Goal: Task Accomplishment & Management: Complete application form

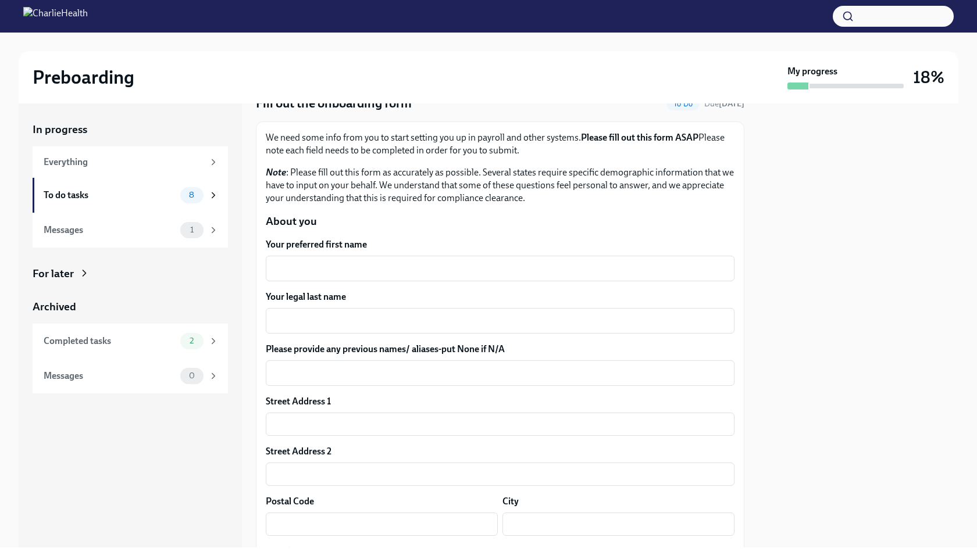
scroll to position [55, 0]
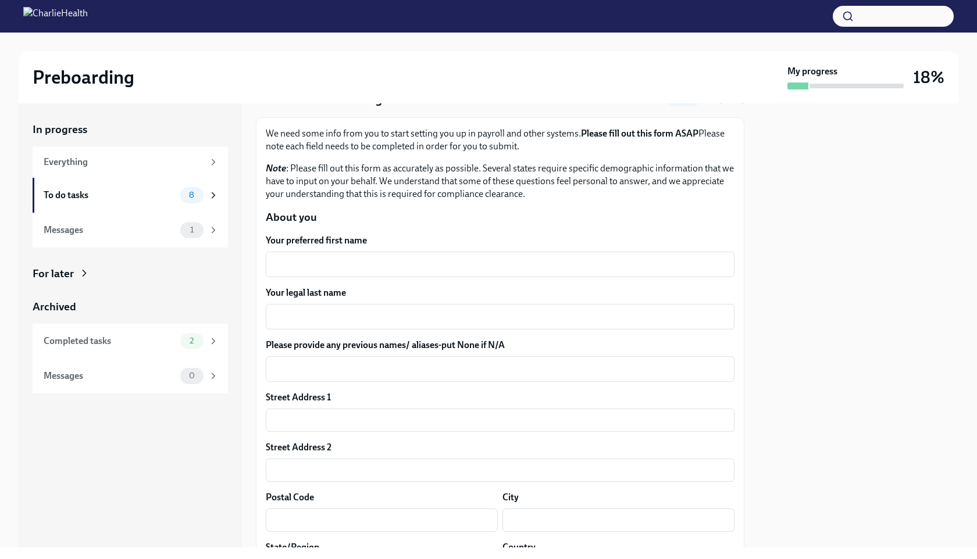
click at [509, 257] on div "x ​" at bounding box center [500, 265] width 468 height 26
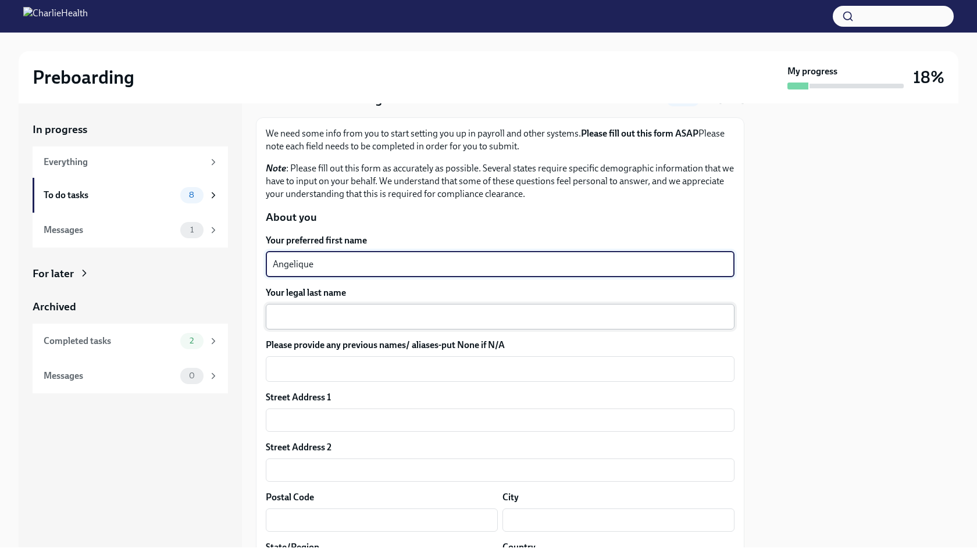
type textarea "Angelique"
click at [489, 313] on textarea "Your legal last name" at bounding box center [500, 317] width 455 height 14
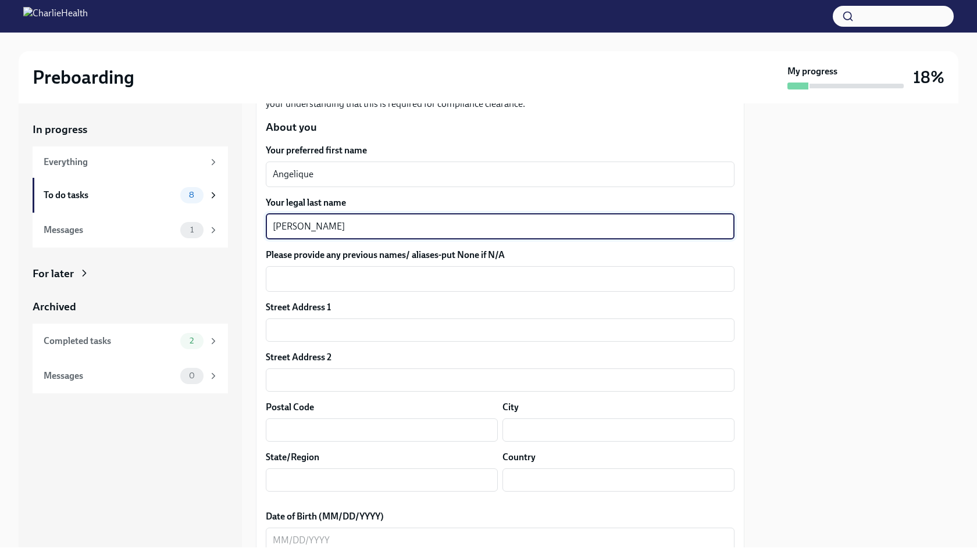
scroll to position [148, 0]
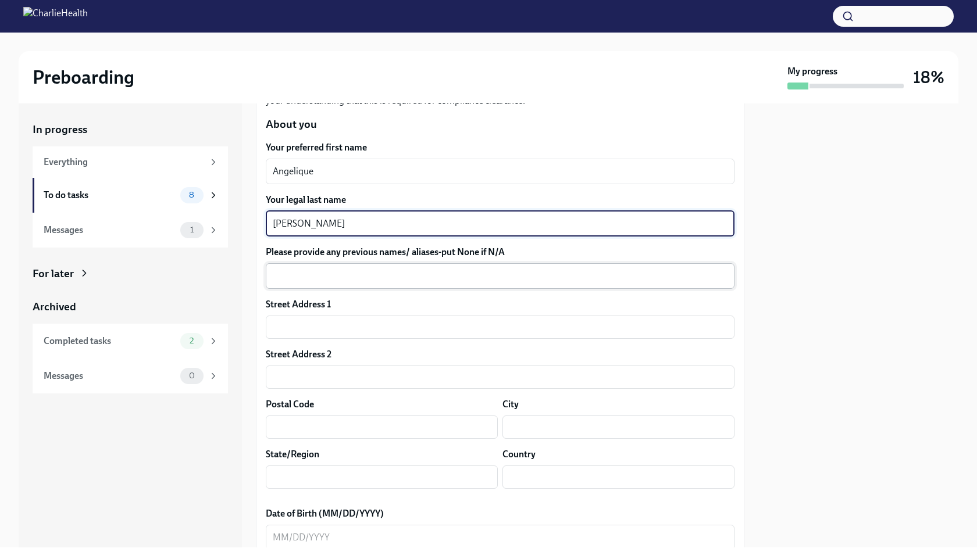
type textarea "[PERSON_NAME]"
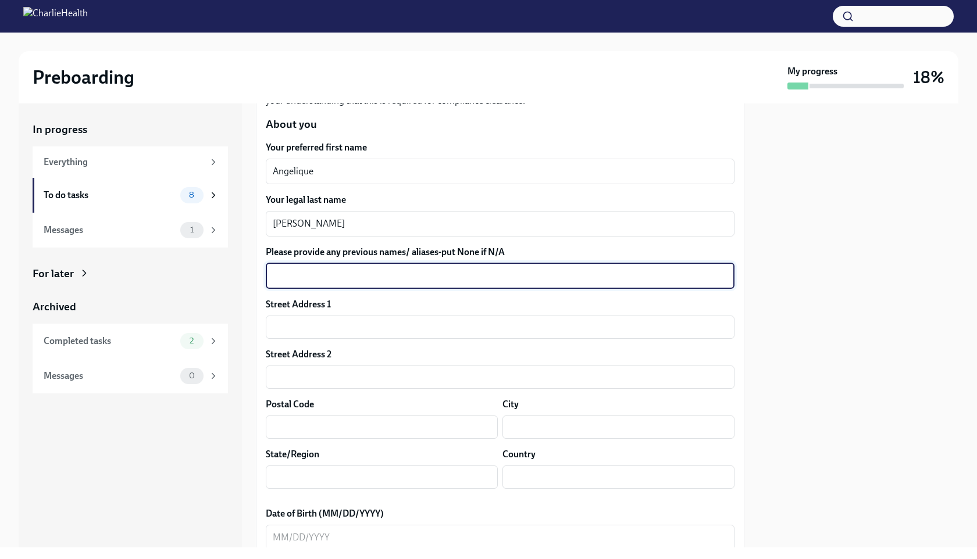
click at [481, 277] on textarea "Please provide any previous names/ aliases-put None if N/A" at bounding box center [500, 276] width 455 height 14
click at [463, 322] on input "text" at bounding box center [500, 327] width 468 height 23
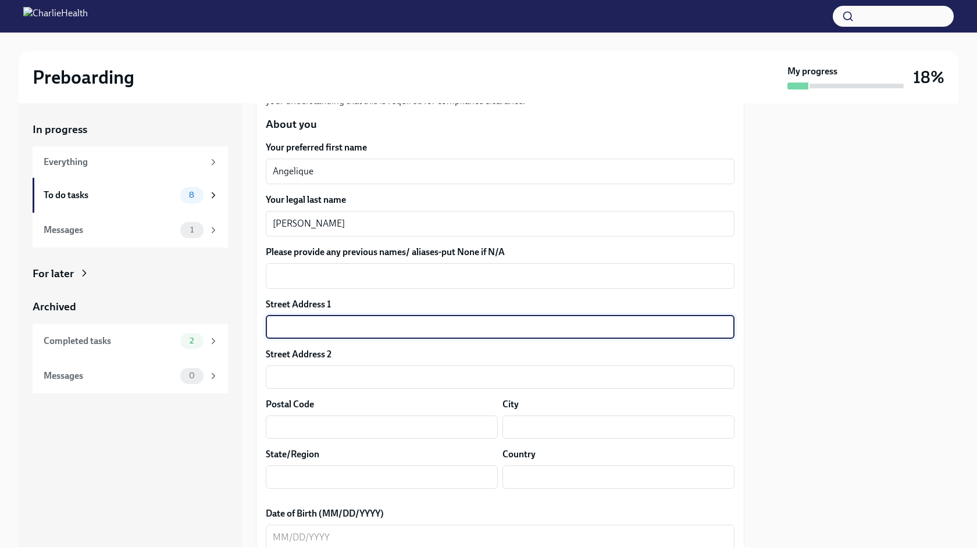
type input "[STREET_ADDRESS]"
type input "C"
type input "78704"
type input "Austin"
type input "[US_STATE]"
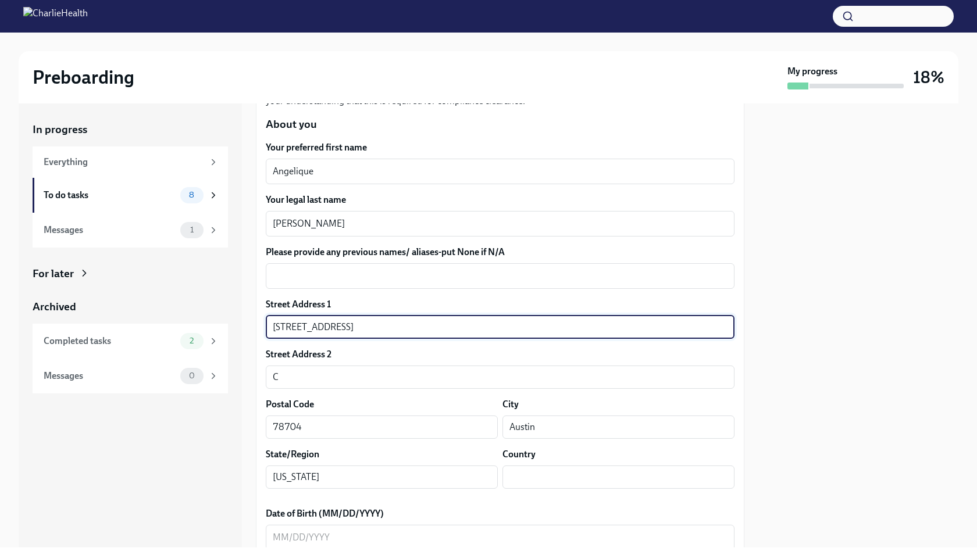
type input "US"
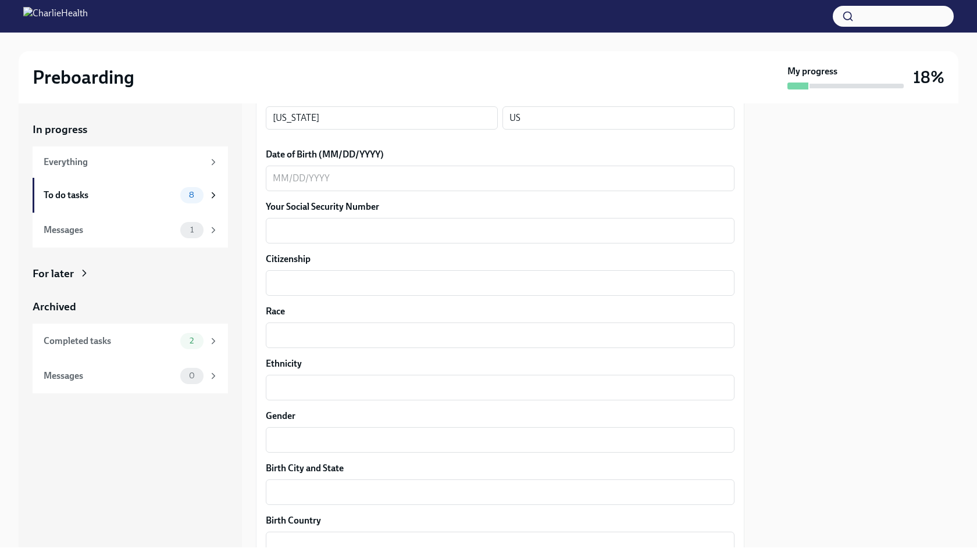
scroll to position [508, 0]
click at [412, 166] on div "x ​" at bounding box center [500, 177] width 468 height 26
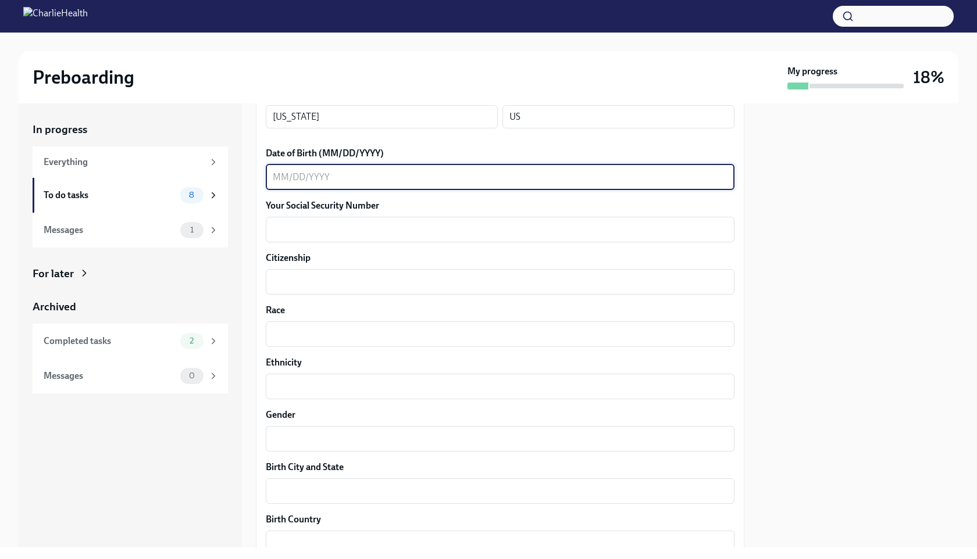
click at [412, 180] on textarea "Date of Birth (MM/DD/YYYY)" at bounding box center [500, 177] width 455 height 14
type textarea "[DATE]"
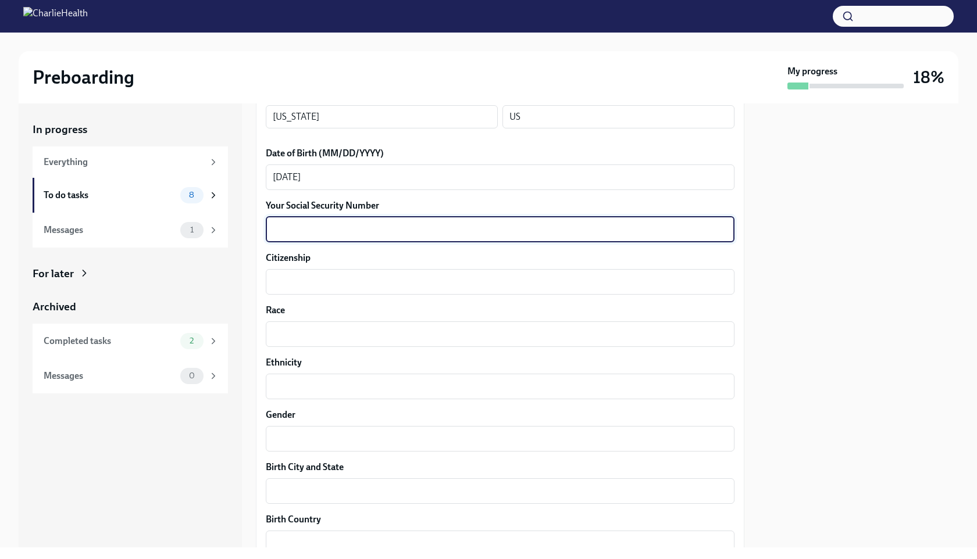
click at [371, 233] on textarea "Your Social Security Number" at bounding box center [500, 230] width 455 height 14
type textarea "026841496"
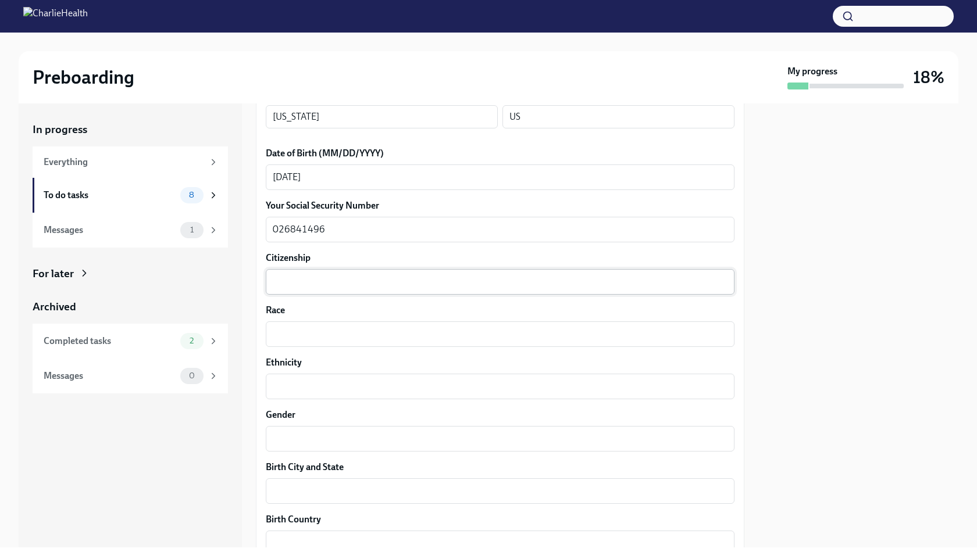
click at [364, 291] on div "x ​" at bounding box center [500, 282] width 468 height 26
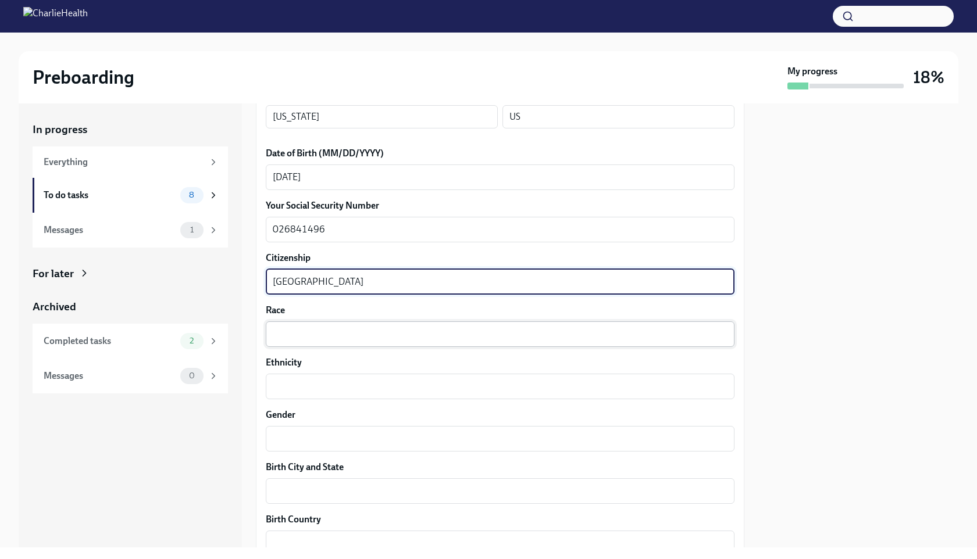
type textarea "[GEOGRAPHIC_DATA]"
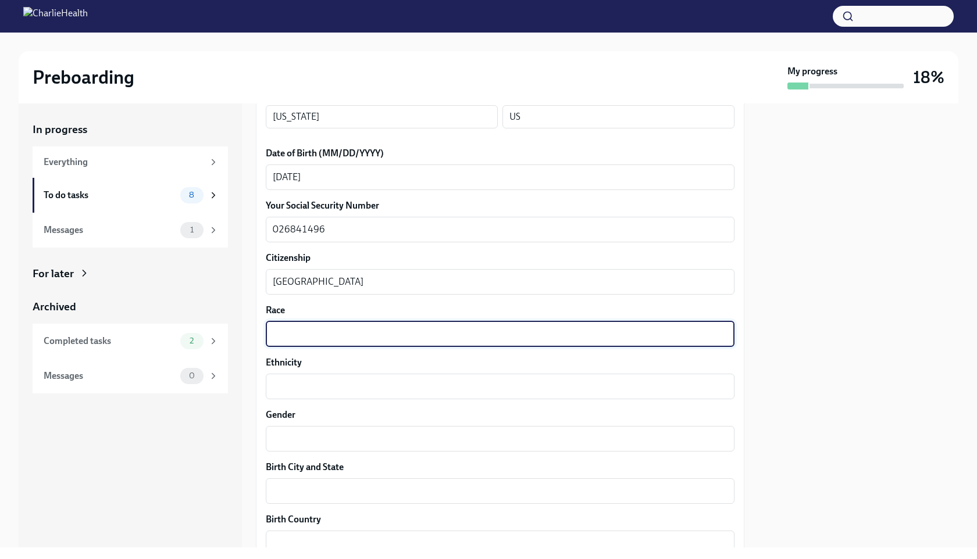
click at [346, 339] on textarea "Race" at bounding box center [500, 334] width 455 height 14
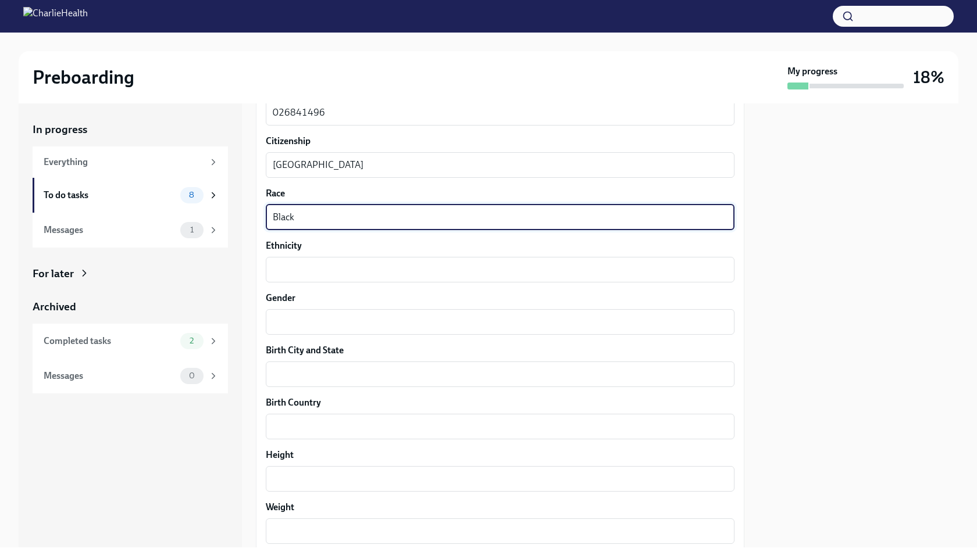
scroll to position [627, 0]
type textarea "Black"
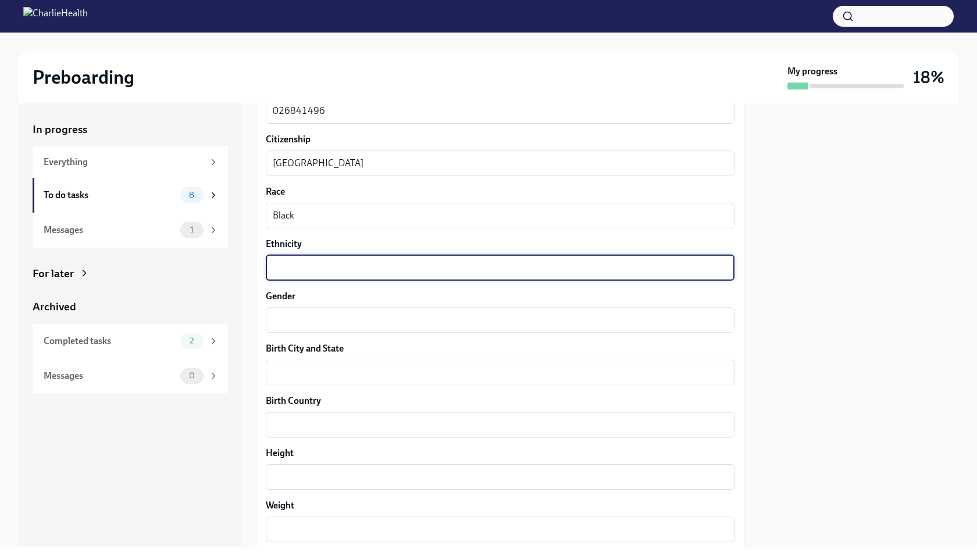
click at [344, 266] on textarea "Ethnicity" at bounding box center [500, 268] width 455 height 14
type textarea "[DEMOGRAPHIC_DATA]"
click at [407, 320] on textarea "Gender" at bounding box center [500, 320] width 455 height 14
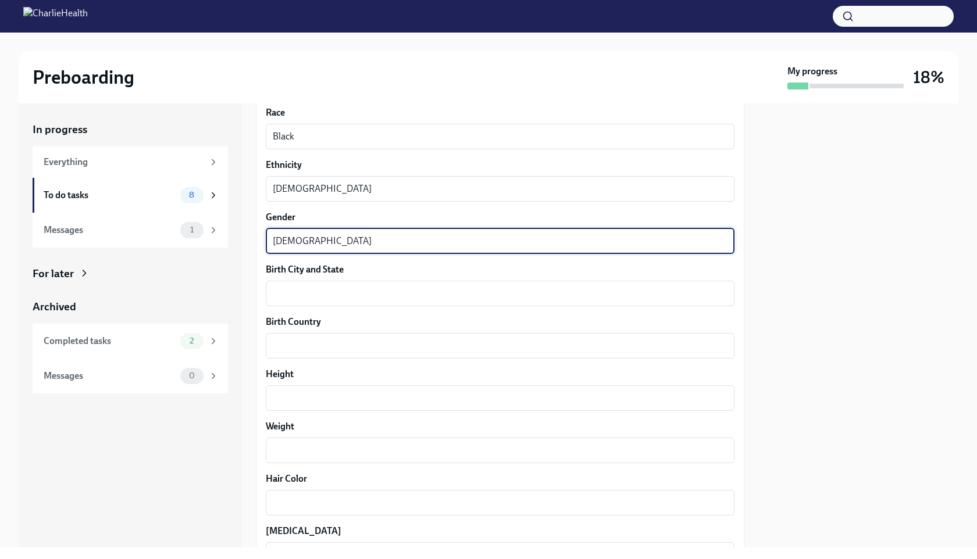
scroll to position [708, 0]
type textarea "[DEMOGRAPHIC_DATA]"
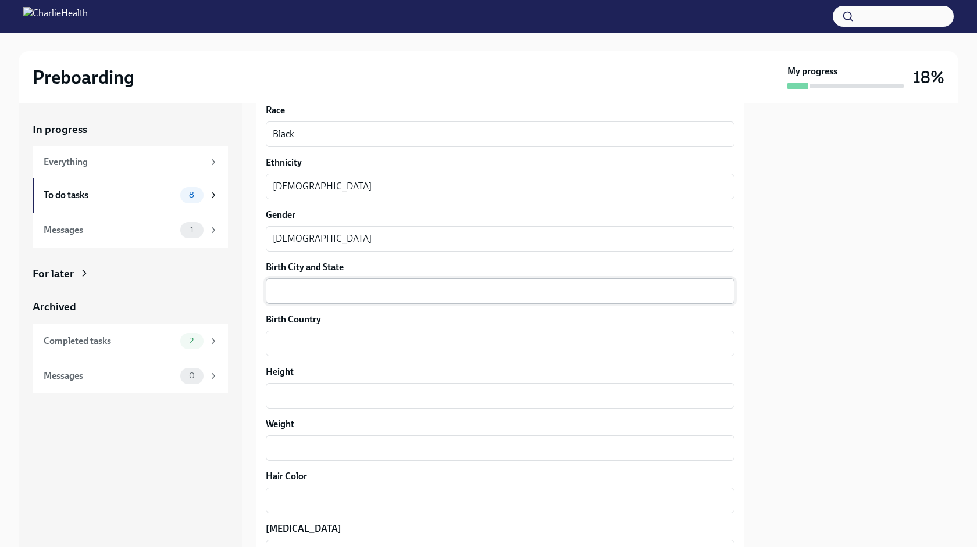
click at [402, 302] on div "x ​" at bounding box center [500, 291] width 468 height 26
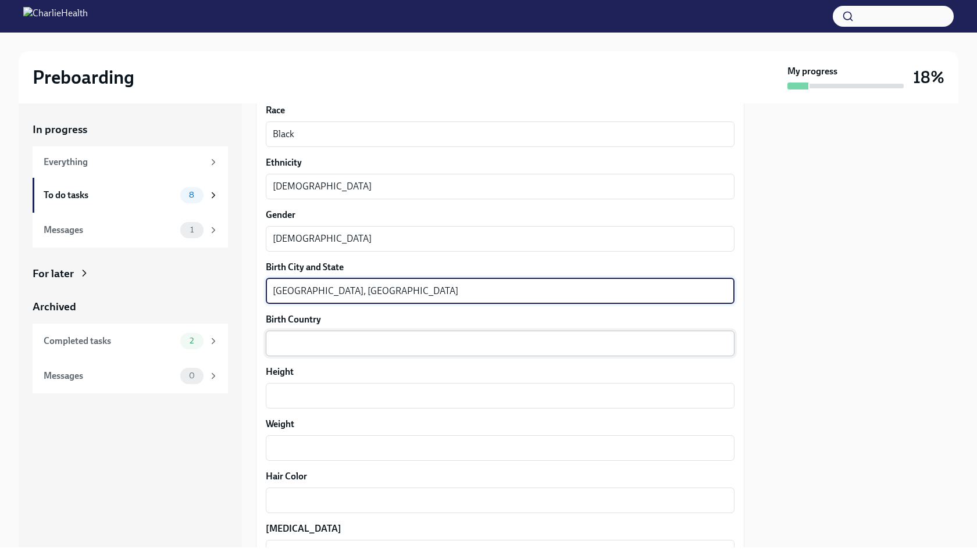
type textarea "[GEOGRAPHIC_DATA], [GEOGRAPHIC_DATA]"
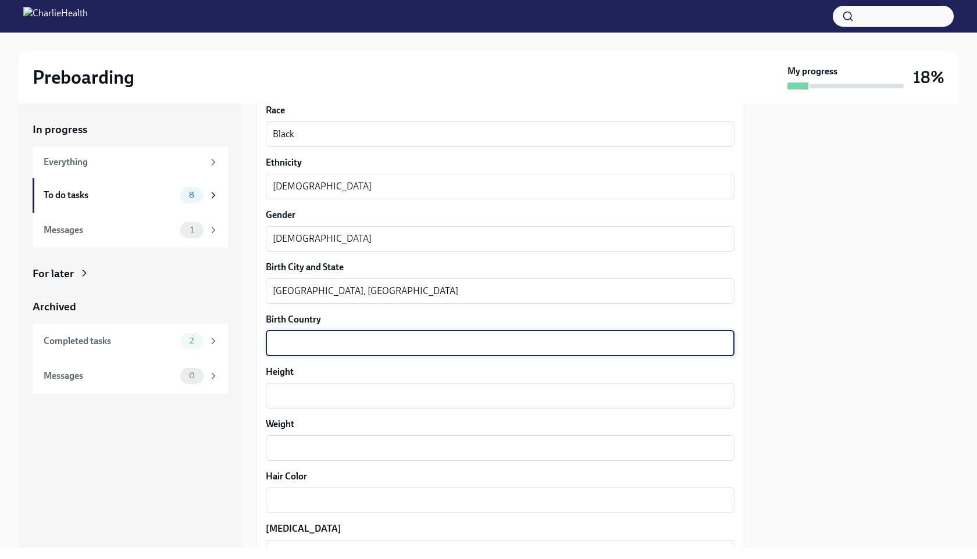
click at [378, 348] on textarea "Birth Country" at bounding box center [500, 344] width 455 height 14
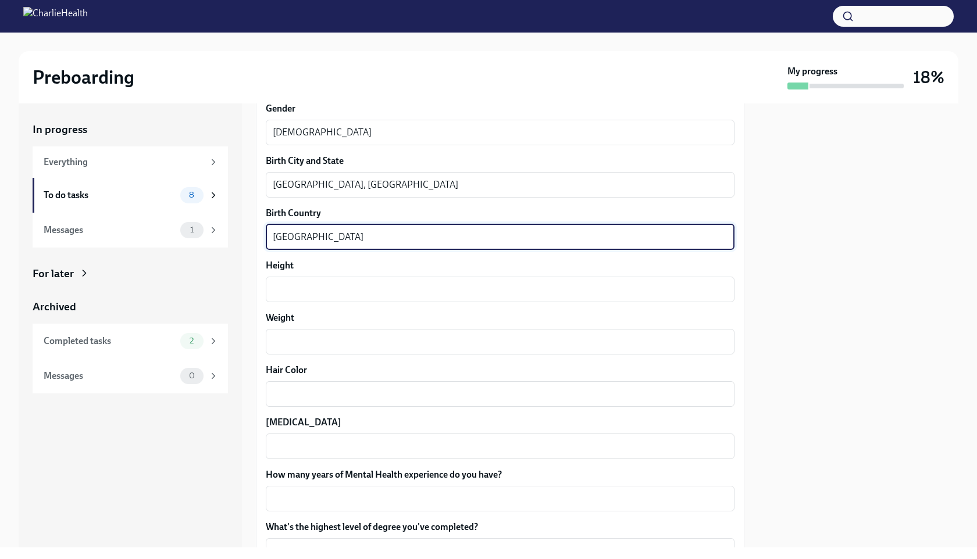
scroll to position [816, 0]
type textarea "[GEOGRAPHIC_DATA]"
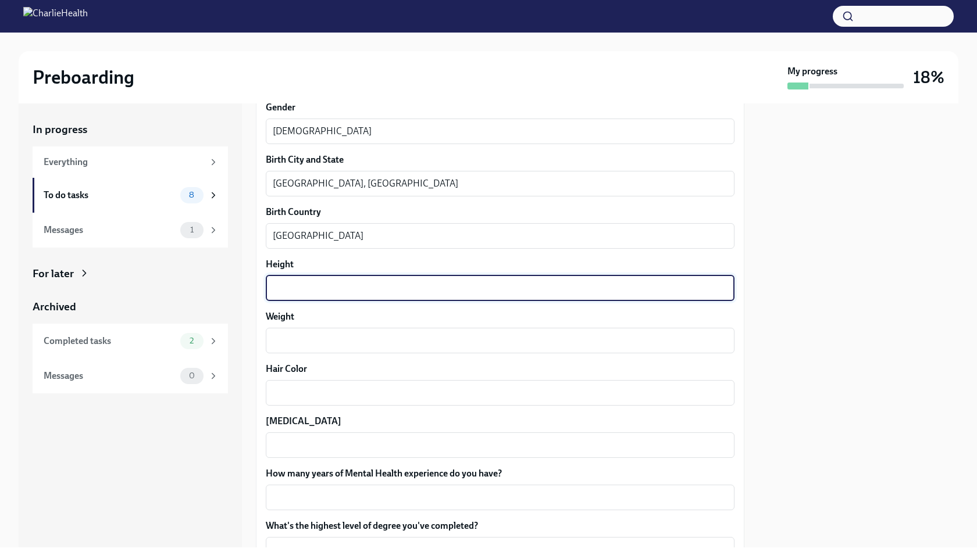
click at [341, 293] on textarea "Height" at bounding box center [500, 288] width 455 height 14
type textarea "5'4''"
click at [288, 338] on textarea "Weight" at bounding box center [500, 341] width 455 height 14
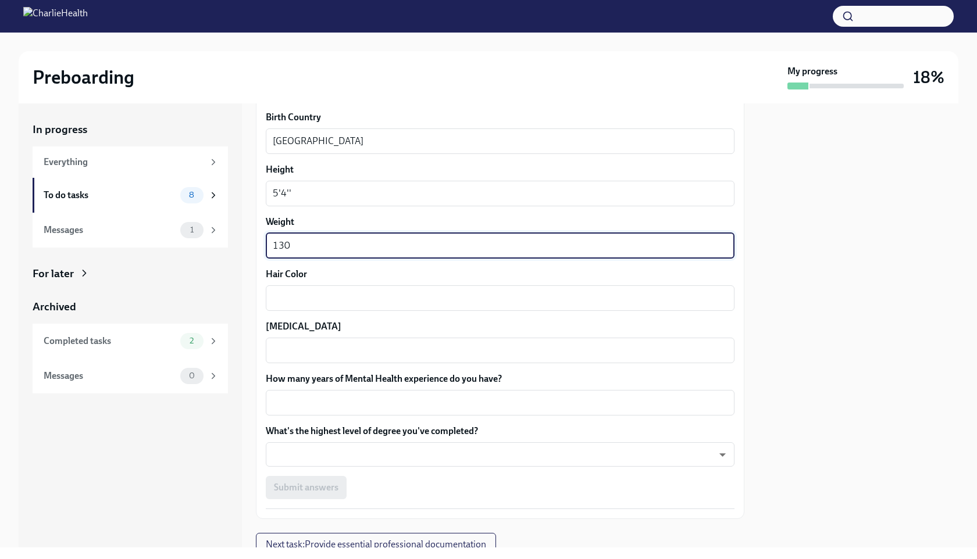
scroll to position [915, 0]
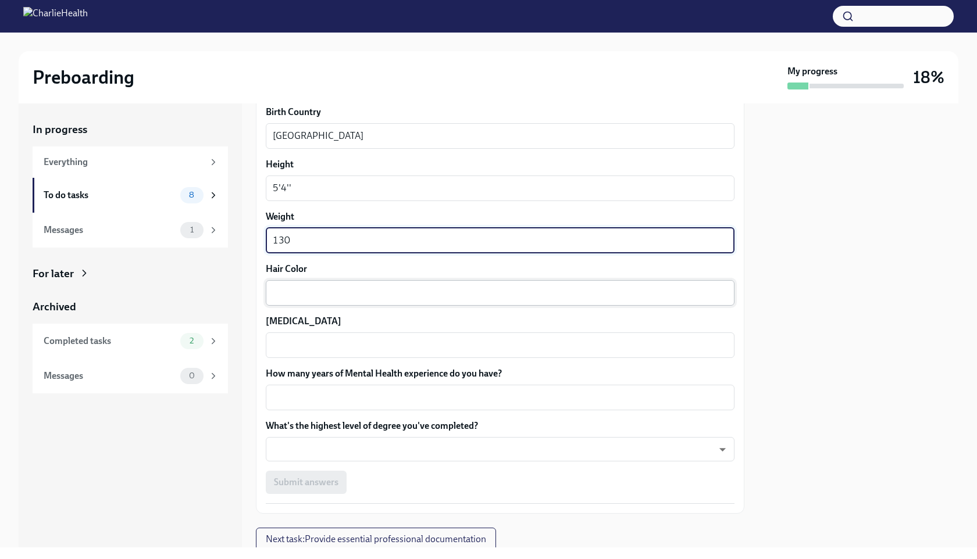
type textarea "130"
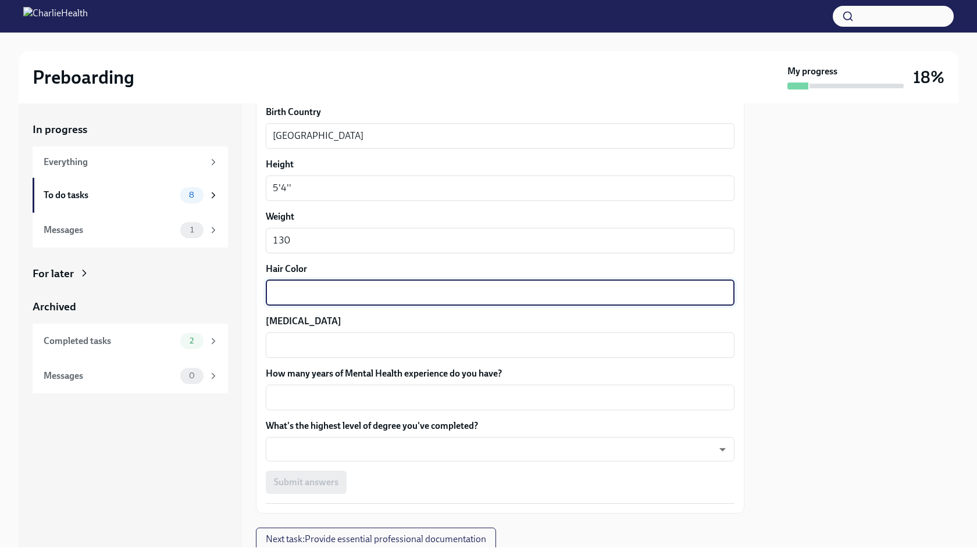
click at [307, 299] on textarea "Hair Color" at bounding box center [500, 293] width 455 height 14
type textarea "black"
click at [301, 342] on textarea "[MEDICAL_DATA]" at bounding box center [500, 345] width 455 height 14
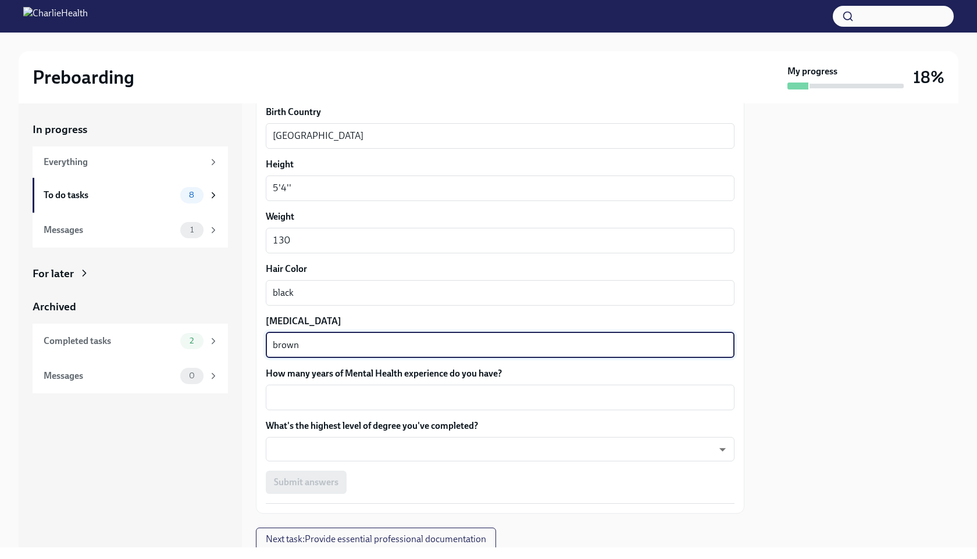
scroll to position [956, 0]
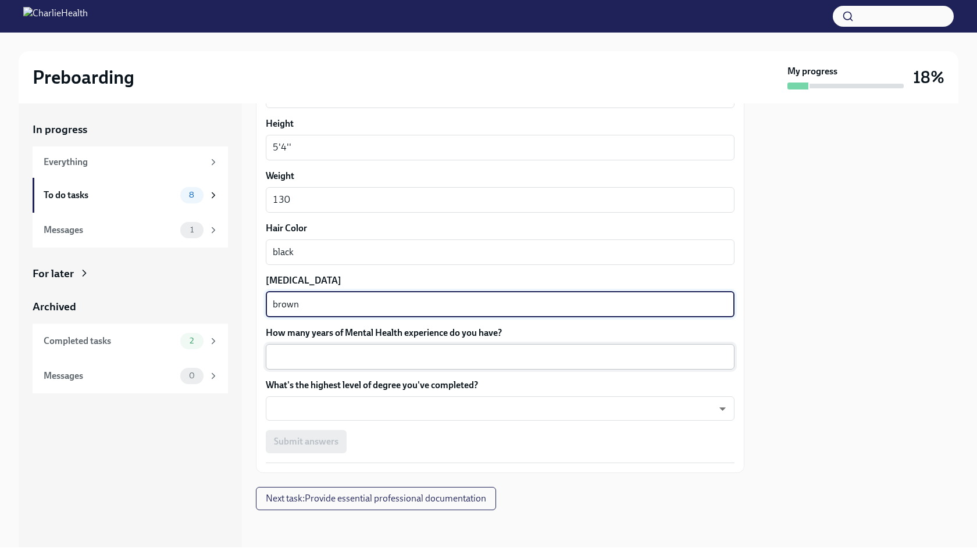
type textarea "brown"
click at [358, 358] on textarea "How many years of Mental Health experience do you have?" at bounding box center [500, 357] width 455 height 14
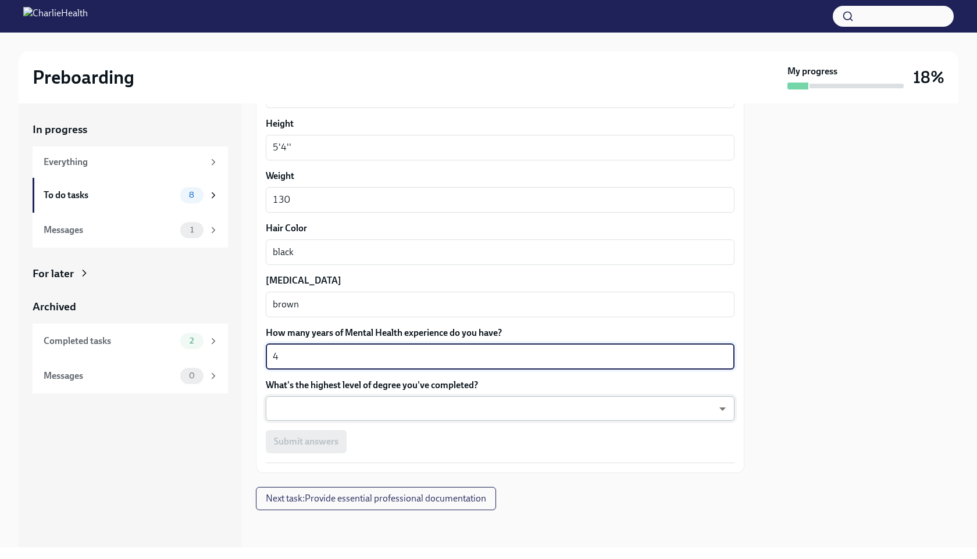
type textarea "4"
click at [401, 403] on body "Preboarding My progress 18% In progress Everything To do tasks 8 Messages 1 For…" at bounding box center [488, 279] width 977 height 559
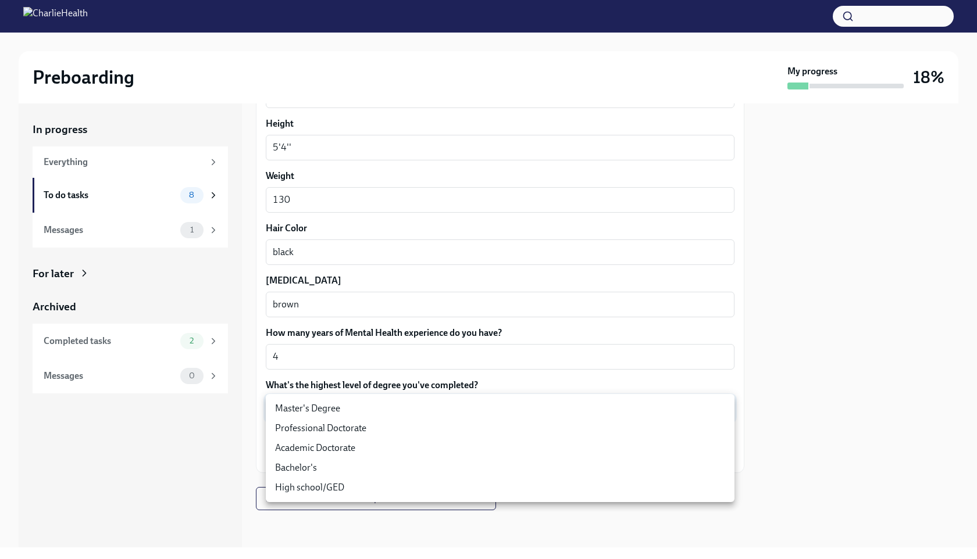
click at [388, 468] on li "Bachelor's" at bounding box center [500, 468] width 468 height 20
type input "oQxEXK86X"
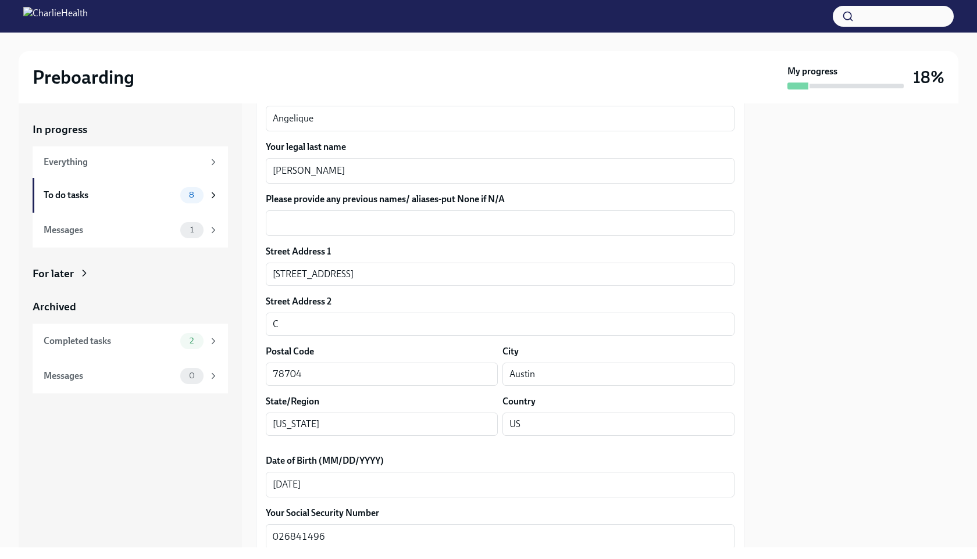
scroll to position [67, 0]
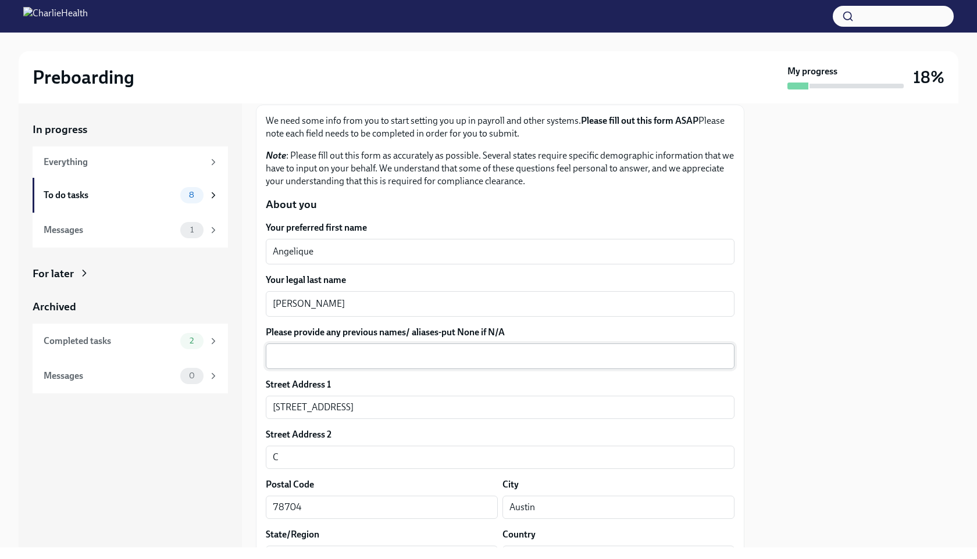
click at [391, 366] on div "x ​" at bounding box center [500, 357] width 468 height 26
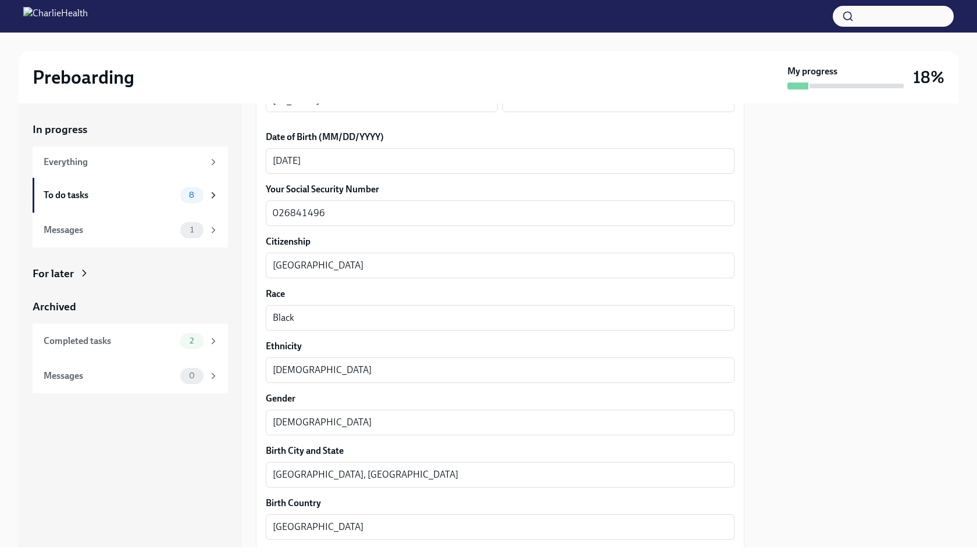
scroll to position [956, 0]
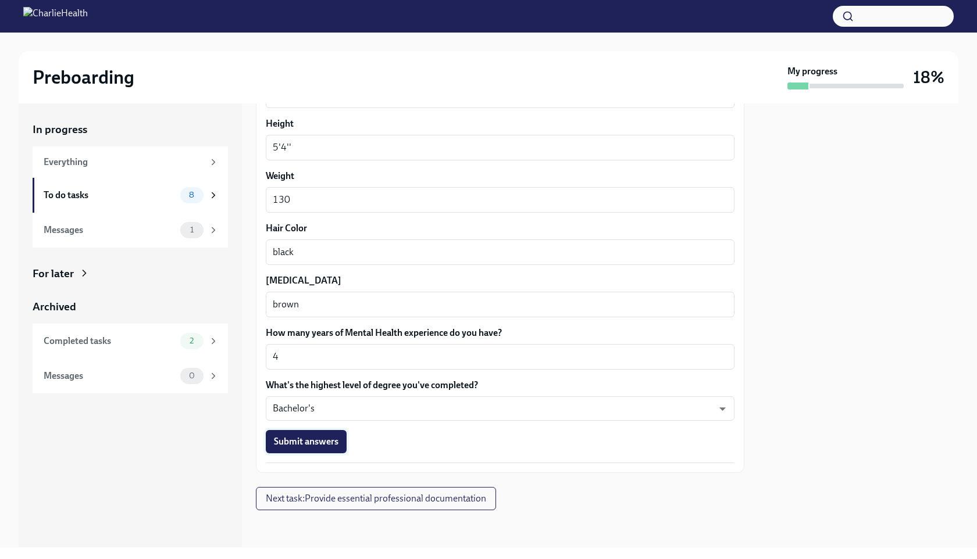
type textarea "N/A"
click at [321, 445] on span "Submit answers" at bounding box center [306, 442] width 65 height 12
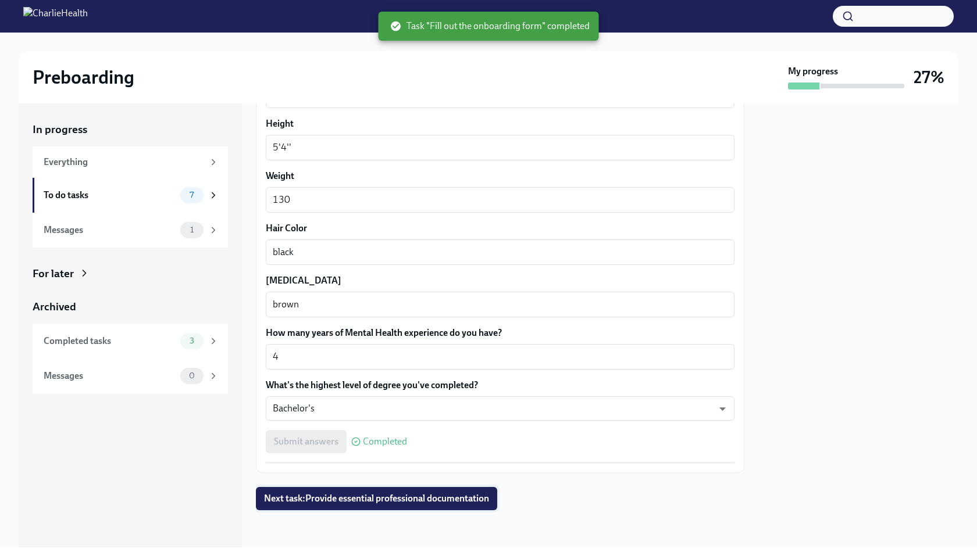
click at [409, 497] on span "Next task : Provide essential professional documentation" at bounding box center [376, 499] width 225 height 12
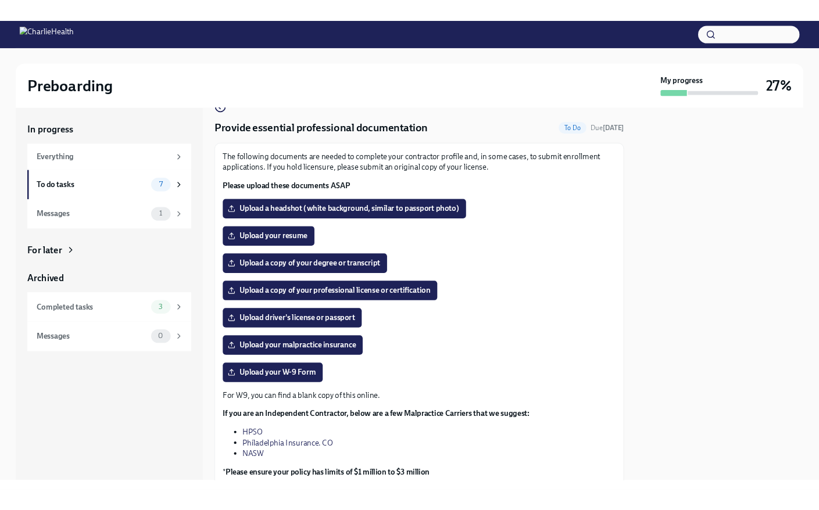
scroll to position [25, 0]
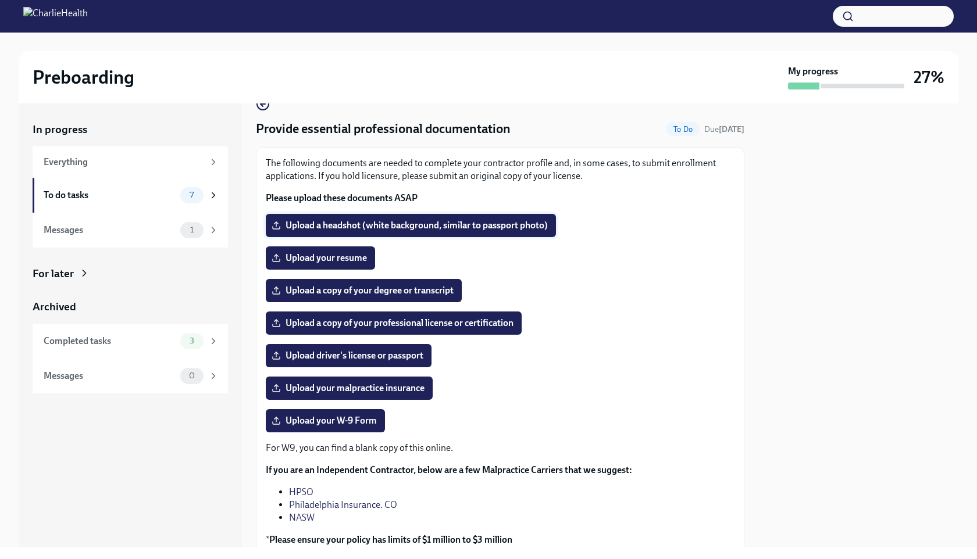
click at [459, 223] on span "Upload a headshot (white background, similar to passport photo)" at bounding box center [411, 226] width 274 height 12
click at [0, 0] on input "Upload a headshot (white background, similar to passport photo)" at bounding box center [0, 0] width 0 height 0
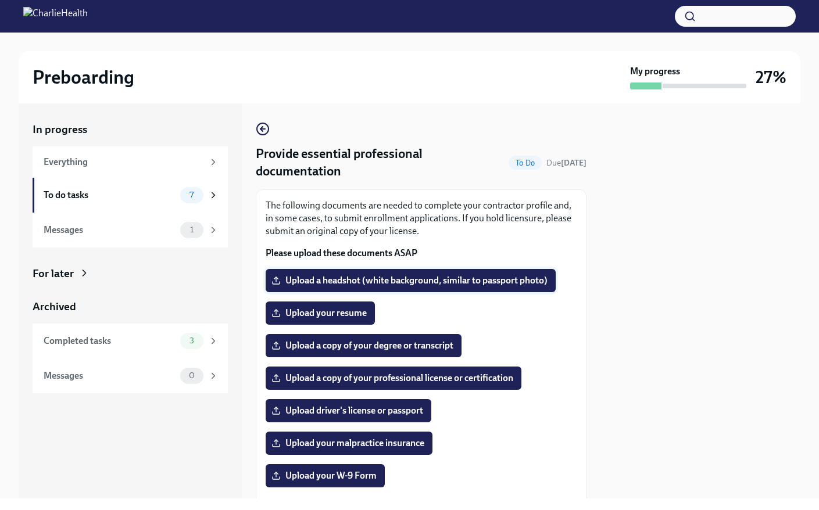
click at [345, 289] on label "Upload a headshot (white background, similar to passport photo)" at bounding box center [411, 280] width 290 height 23
click at [0, 0] on input "Upload a headshot (white background, similar to passport photo)" at bounding box center [0, 0] width 0 height 0
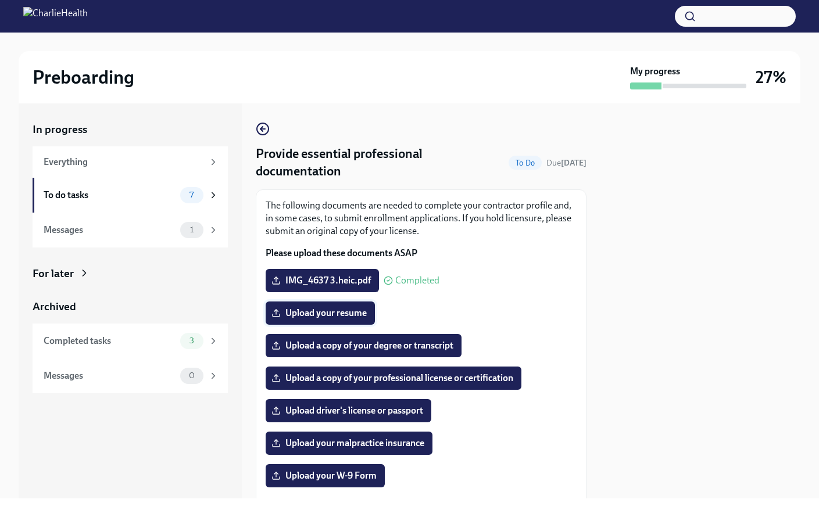
click at [345, 319] on span "Upload your resume" at bounding box center [320, 313] width 93 height 12
click at [0, 0] on input "Upload your resume" at bounding box center [0, 0] width 0 height 0
click at [301, 308] on span "Upload your resume" at bounding box center [320, 313] width 93 height 12
click at [0, 0] on input "Upload your resume" at bounding box center [0, 0] width 0 height 0
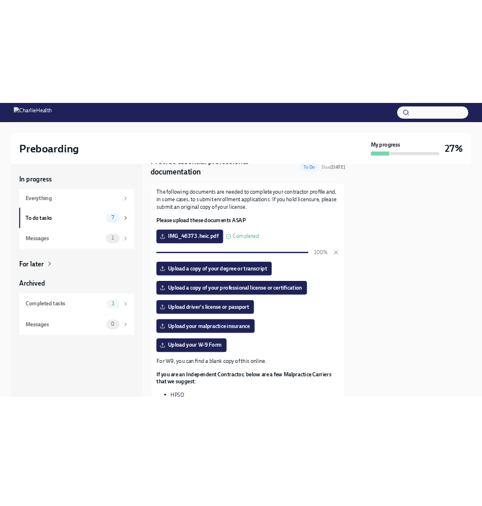
scroll to position [57, 0]
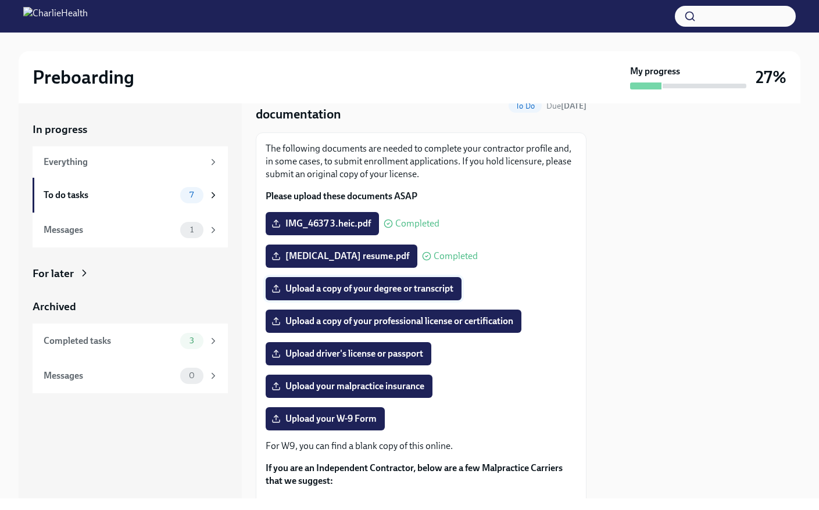
click at [427, 292] on span "Upload a copy of your degree or transcript" at bounding box center [364, 289] width 180 height 12
click at [0, 0] on input "Upload a copy of your degree or transcript" at bounding box center [0, 0] width 0 height 0
click at [470, 322] on span "Upload a copy of your professional license or certification" at bounding box center [393, 322] width 239 height 12
click at [0, 0] on input "Upload a copy of your professional license or certification" at bounding box center [0, 0] width 0 height 0
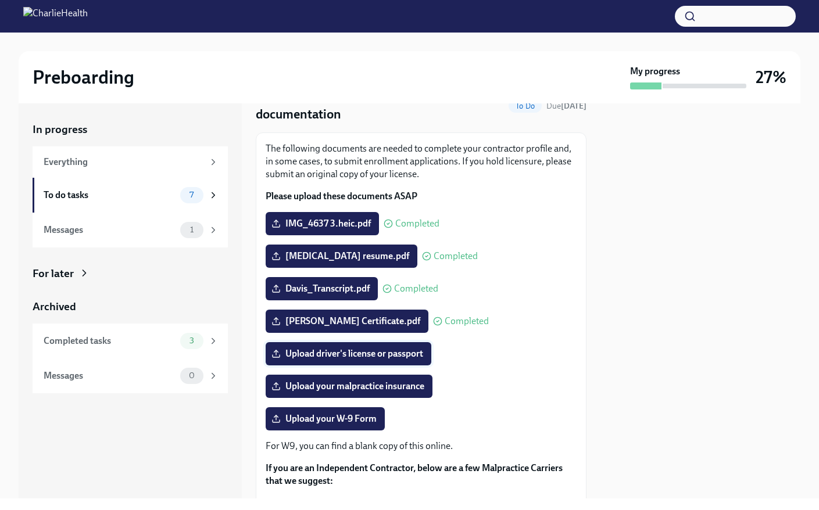
click at [423, 356] on span "Upload driver's license or passport" at bounding box center [348, 354] width 149 height 12
click at [0, 0] on input "Upload driver's license or passport" at bounding box center [0, 0] width 0 height 0
click at [396, 382] on span "Upload your malpractice insurance" at bounding box center [349, 387] width 151 height 12
click at [0, 0] on input "Upload your malpractice insurance" at bounding box center [0, 0] width 0 height 0
click at [406, 390] on span "2025 HPSO Policy 0790871079.pdf" at bounding box center [350, 387] width 153 height 12
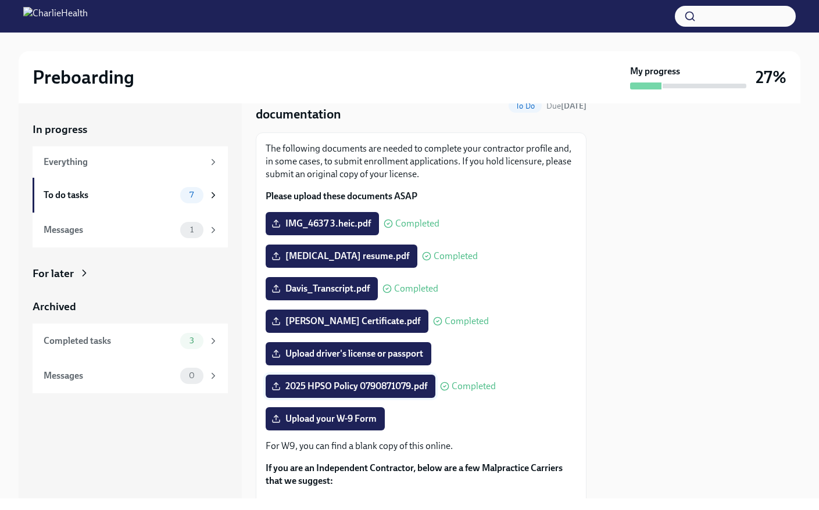
click at [0, 0] on input "2025 HPSO Policy 0790871079.pdf" at bounding box center [0, 0] width 0 height 0
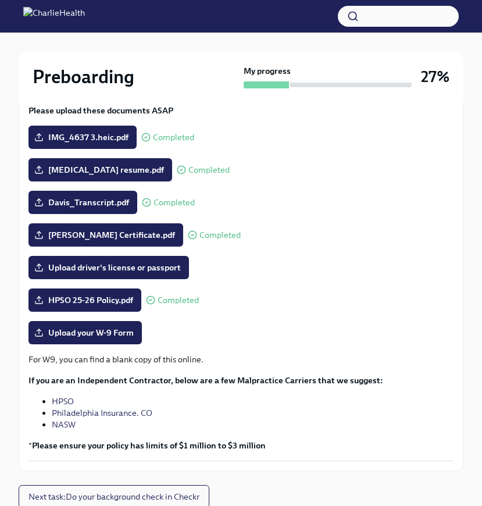
scroll to position [212, 0]
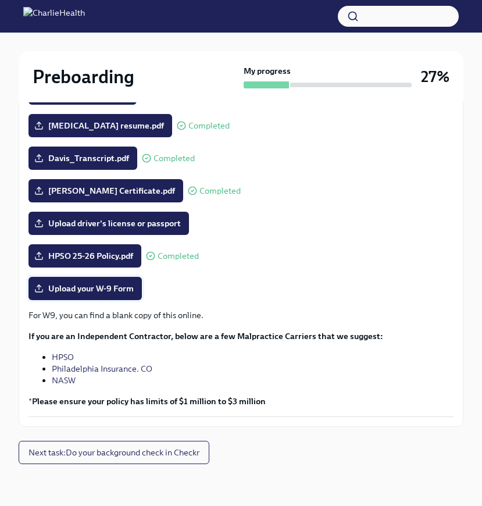
click at [114, 283] on span "Upload your W-9 Form" at bounding box center [85, 288] width 97 height 12
click at [0, 0] on input "Upload your W-9 Form" at bounding box center [0, 0] width 0 height 0
click at [152, 219] on span "Upload driver's license or passport" at bounding box center [109, 223] width 144 height 12
click at [0, 0] on input "Upload driver's license or passport" at bounding box center [0, 0] width 0 height 0
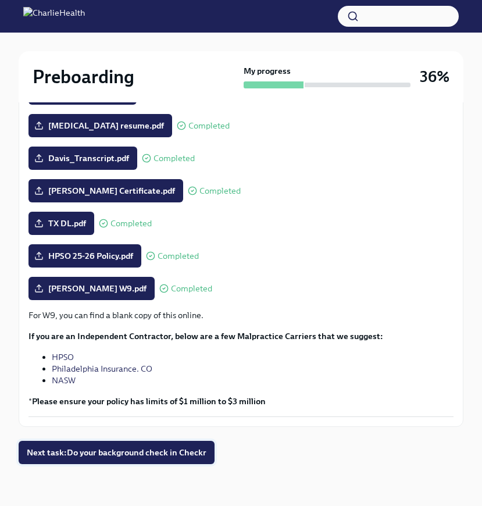
click at [194, 447] on span "Next task : Do your background check in Checkr" at bounding box center [117, 452] width 180 height 12
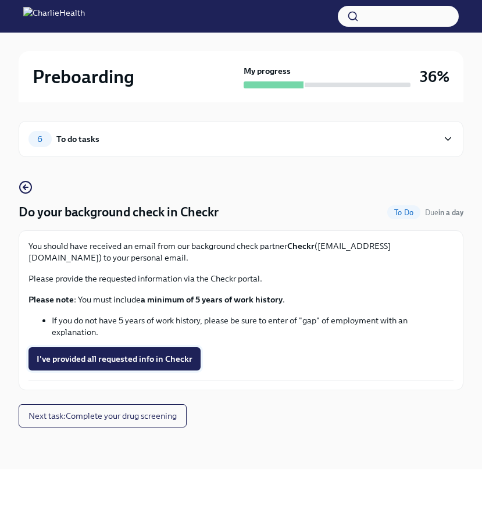
click at [189, 362] on span "I've provided all requested info in Checkr" at bounding box center [115, 359] width 156 height 12
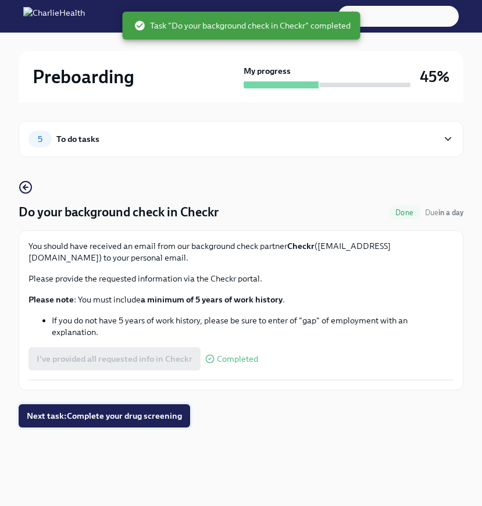
click at [178, 416] on span "Next task : Complete your drug screening" at bounding box center [104, 416] width 155 height 12
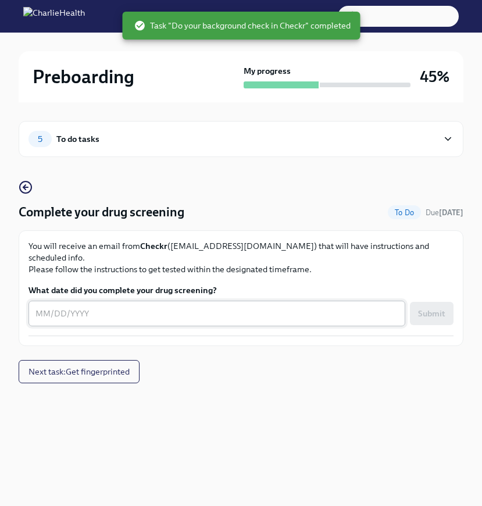
click at [210, 306] on textarea "What date did you complete your drug screening?" at bounding box center [216, 313] width 363 height 14
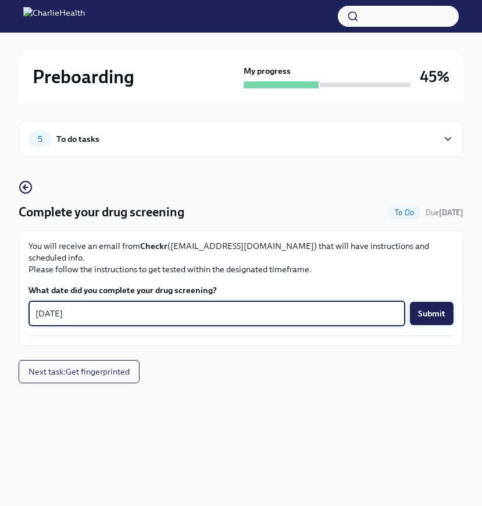
type textarea "[DATE]"
click at [432, 307] on span "Submit" at bounding box center [431, 313] width 27 height 12
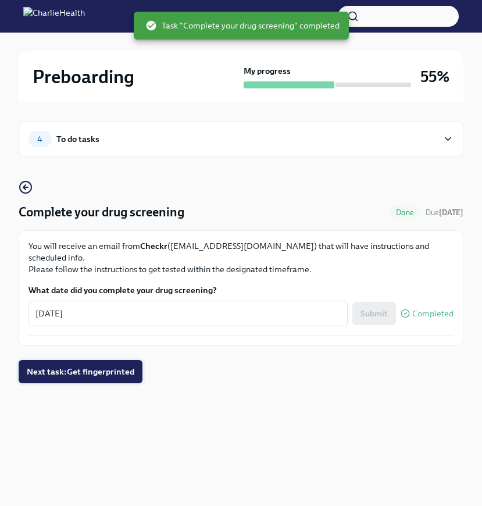
click at [110, 366] on span "Next task : Get fingerprinted" at bounding box center [81, 372] width 108 height 12
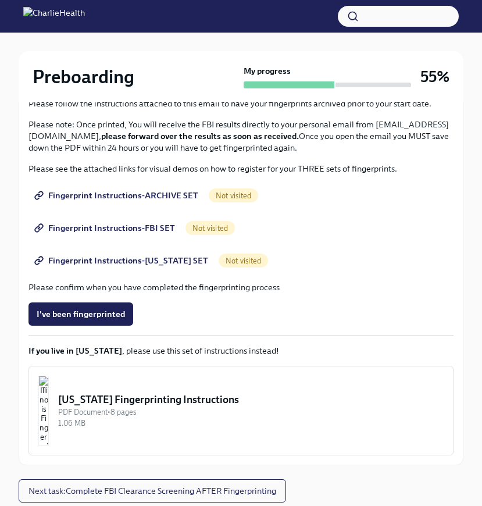
scroll to position [213, 0]
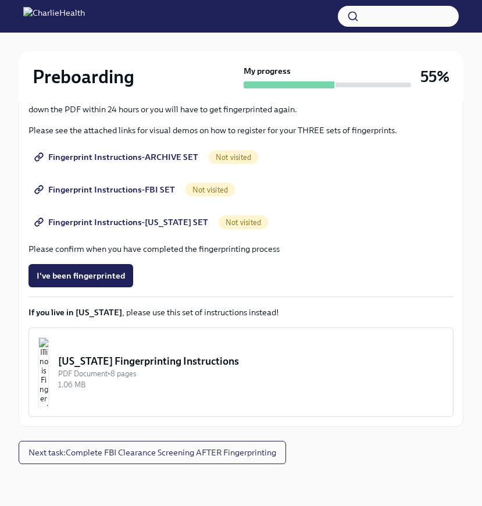
click at [148, 162] on span "Fingerprint Instructions-ARCHIVE SET" at bounding box center [118, 157] width 162 height 12
click at [128, 190] on span "Fingerprint Instructions-FBI SET" at bounding box center [106, 190] width 138 height 12
click at [141, 218] on span "Fingerprint Instructions-[US_STATE] SET" at bounding box center [122, 222] width 171 height 12
click at [173, 159] on span "Fingerprint Instructions-ARCHIVE SET" at bounding box center [118, 157] width 162 height 12
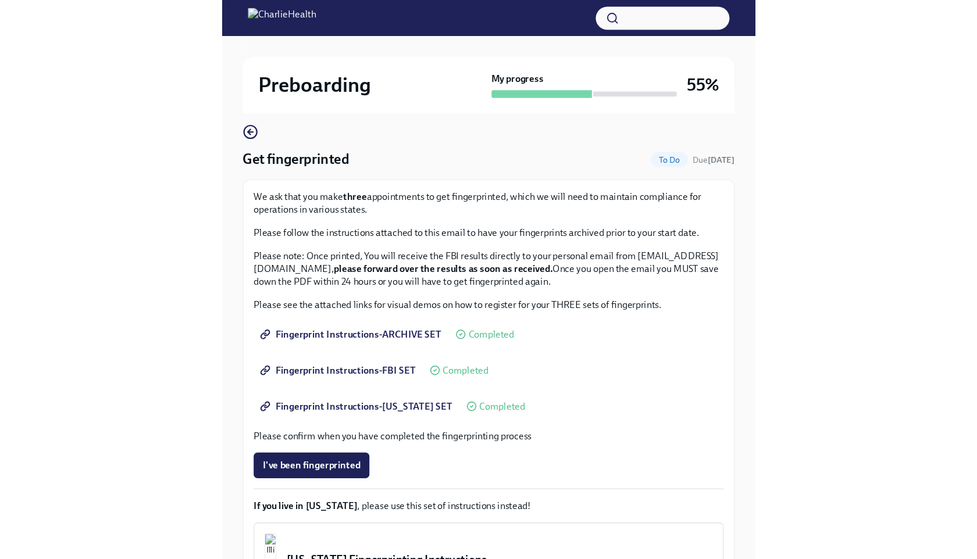
scroll to position [0, 0]
